Goal: Feedback & Contribution: Leave review/rating

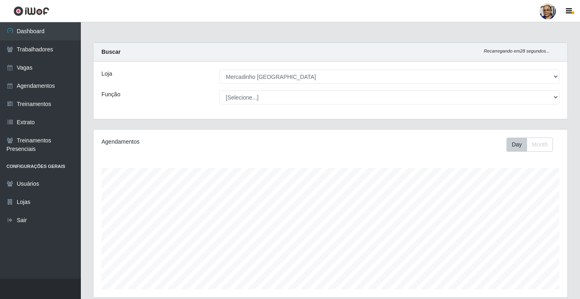
select select "345"
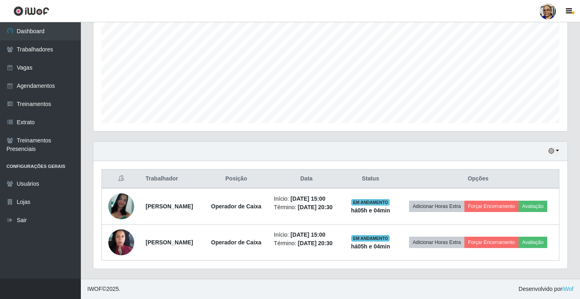
scroll to position [168, 474]
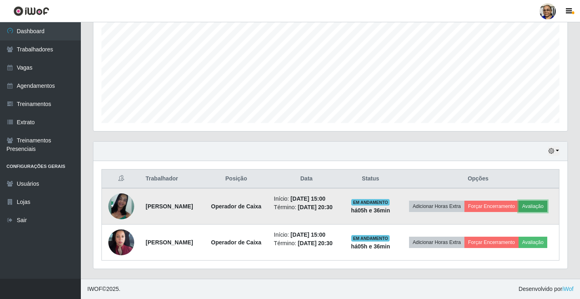
click at [518, 202] on button "Avaliação" at bounding box center [532, 205] width 29 height 11
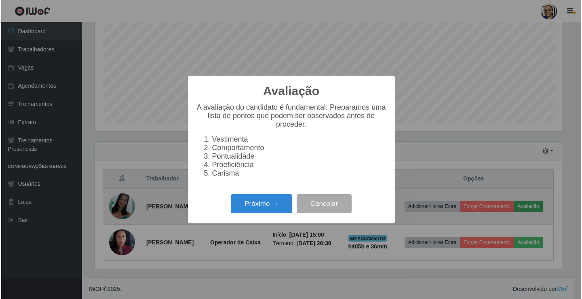
scroll to position [168, 469]
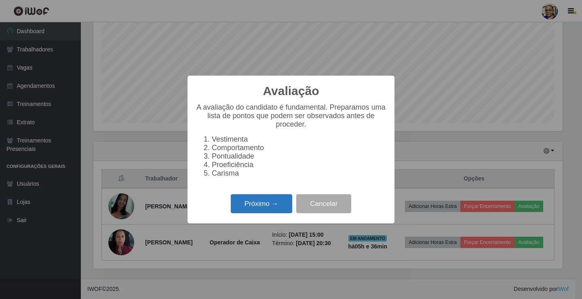
click at [272, 204] on button "Próximo →" at bounding box center [261, 203] width 61 height 19
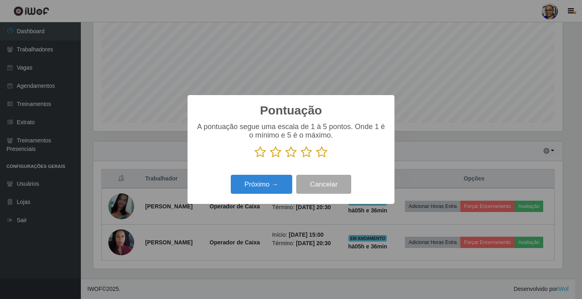
click at [320, 152] on icon at bounding box center [321, 152] width 11 height 12
click at [316, 158] on input "radio" at bounding box center [316, 158] width 0 height 0
click at [271, 186] on button "Próximo →" at bounding box center [261, 184] width 61 height 19
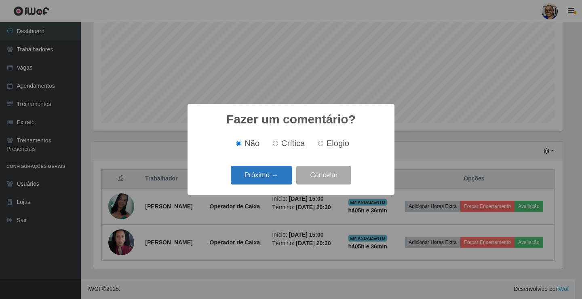
click at [277, 174] on button "Próximo →" at bounding box center [261, 175] width 61 height 19
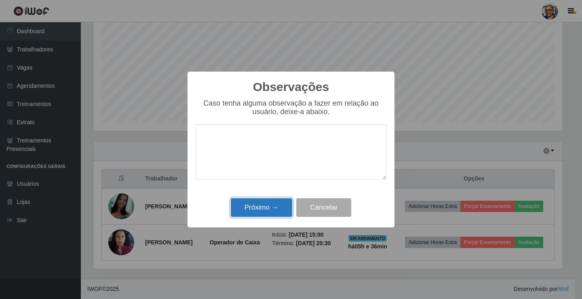
click at [277, 205] on button "Próximo →" at bounding box center [261, 207] width 61 height 19
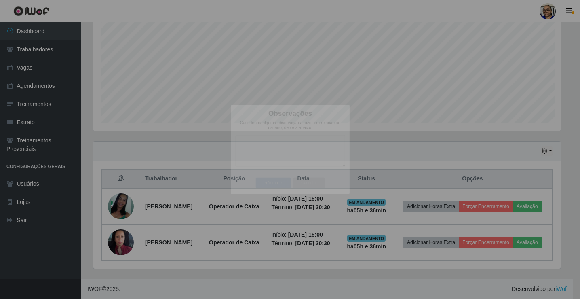
scroll to position [168, 474]
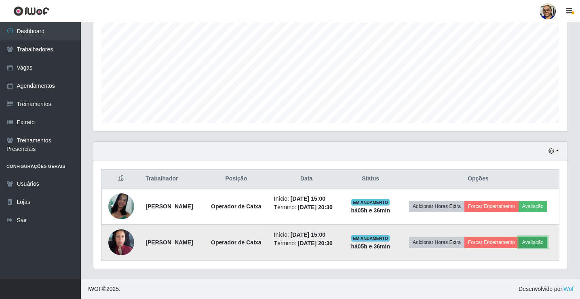
click at [518, 244] on button "Avaliação" at bounding box center [532, 241] width 29 height 11
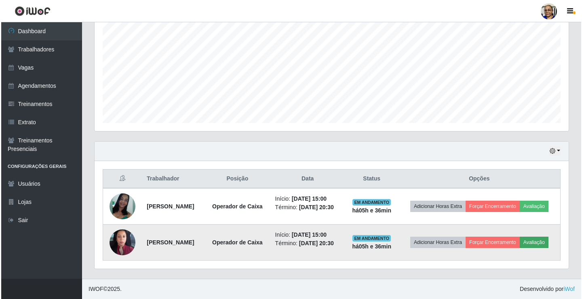
scroll to position [168, 469]
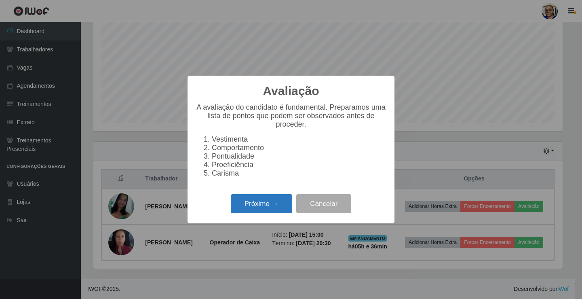
click at [265, 212] on button "Próximo →" at bounding box center [261, 203] width 61 height 19
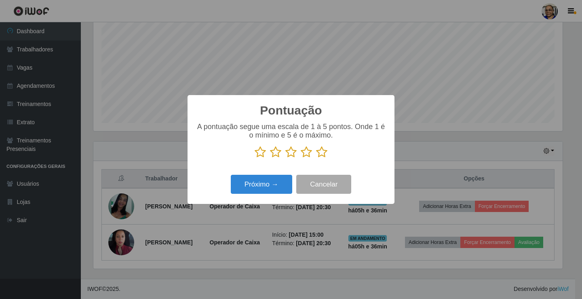
scroll to position [403849, 403548]
click at [323, 156] on icon at bounding box center [321, 152] width 11 height 12
click at [316, 158] on input "radio" at bounding box center [316, 158] width 0 height 0
click at [273, 186] on button "Próximo →" at bounding box center [261, 184] width 61 height 19
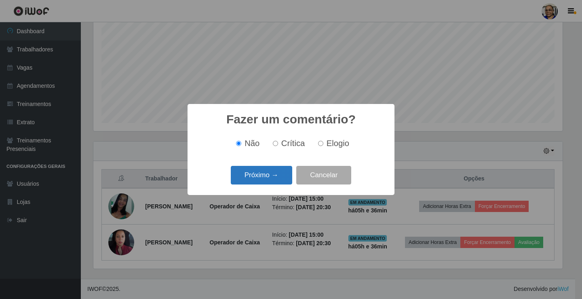
click at [281, 175] on button "Próximo →" at bounding box center [261, 175] width 61 height 19
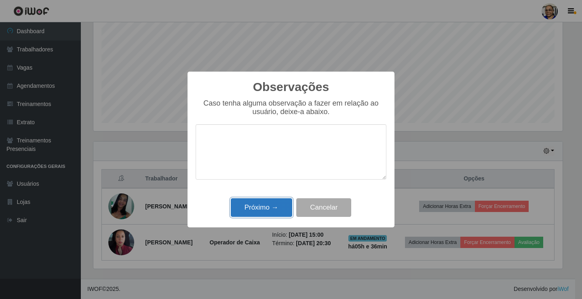
click at [269, 209] on button "Próximo →" at bounding box center [261, 207] width 61 height 19
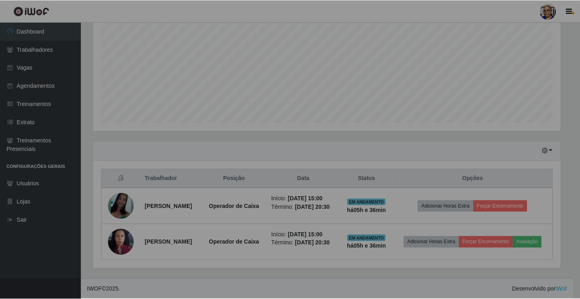
scroll to position [168, 474]
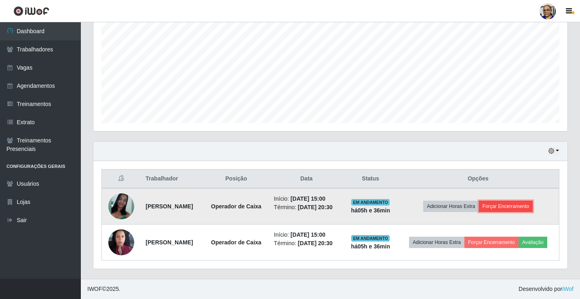
click at [520, 200] on button "Forçar Encerramento" at bounding box center [506, 205] width 54 height 11
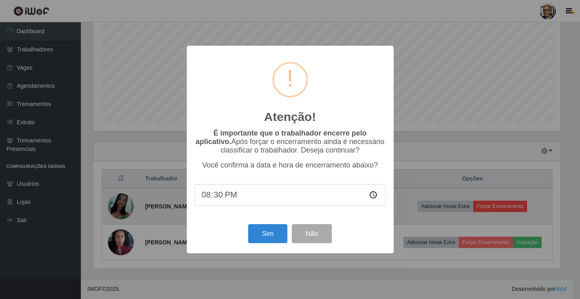
scroll to position [168, 469]
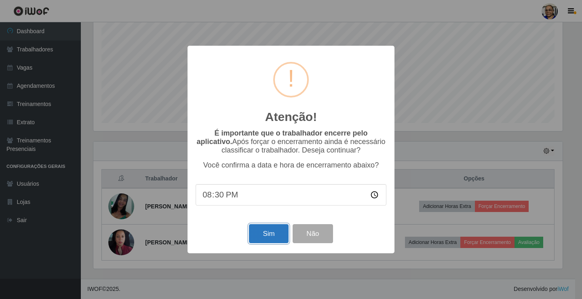
click at [271, 238] on button "Sim" at bounding box center [268, 233] width 39 height 19
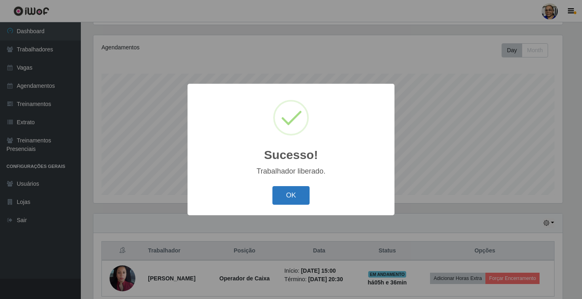
click at [295, 192] on button "OK" at bounding box center [291, 195] width 38 height 19
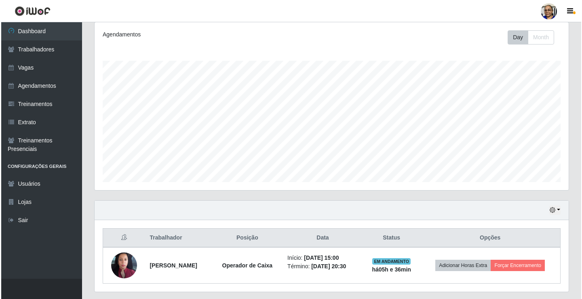
scroll to position [130, 0]
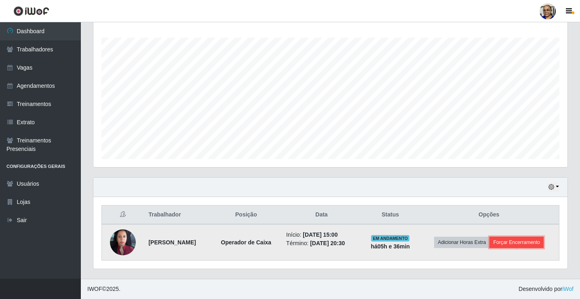
click at [535, 243] on button "Forçar Encerramento" at bounding box center [516, 241] width 54 height 11
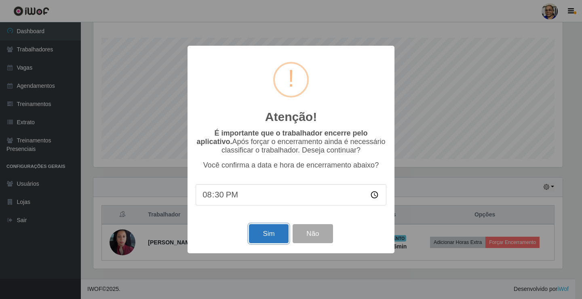
click at [270, 241] on button "Sim" at bounding box center [268, 233] width 39 height 19
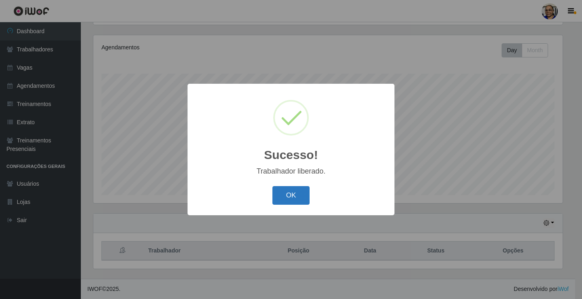
click at [290, 193] on button "OK" at bounding box center [291, 195] width 38 height 19
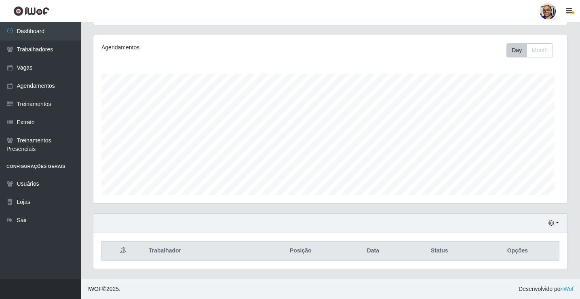
scroll to position [0, 0]
click at [30, 220] on link "Sair" at bounding box center [40, 220] width 81 height 18
